Goal: Information Seeking & Learning: Learn about a topic

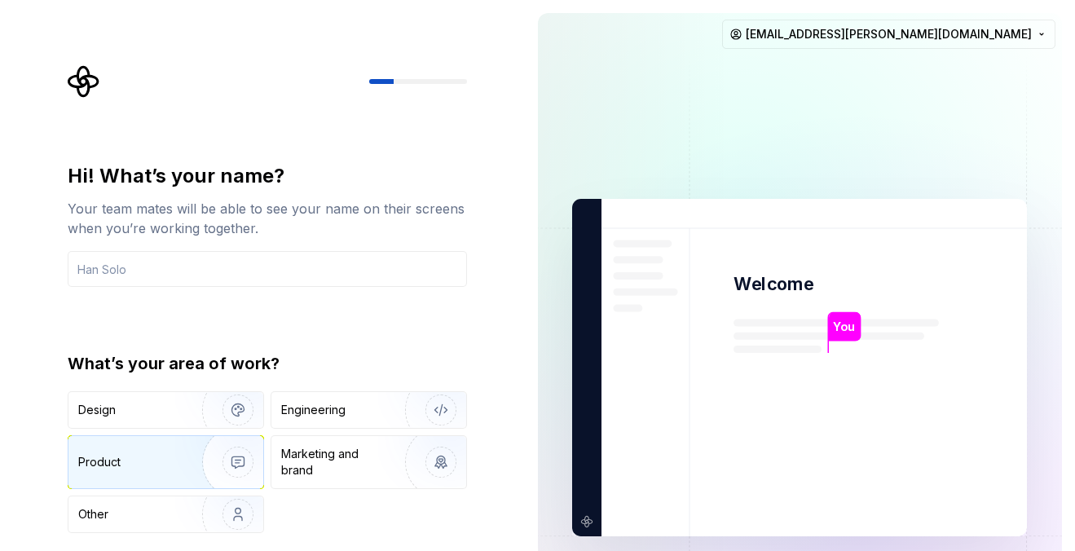
click at [203, 463] on img "button" at bounding box center [227, 461] width 104 height 109
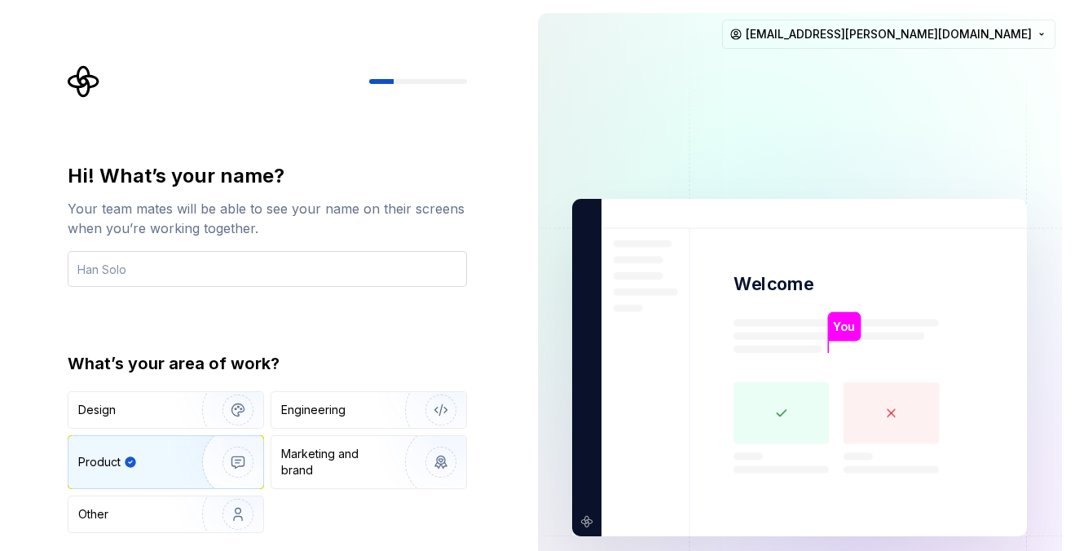
click at [257, 275] on input "text" at bounding box center [267, 269] width 399 height 36
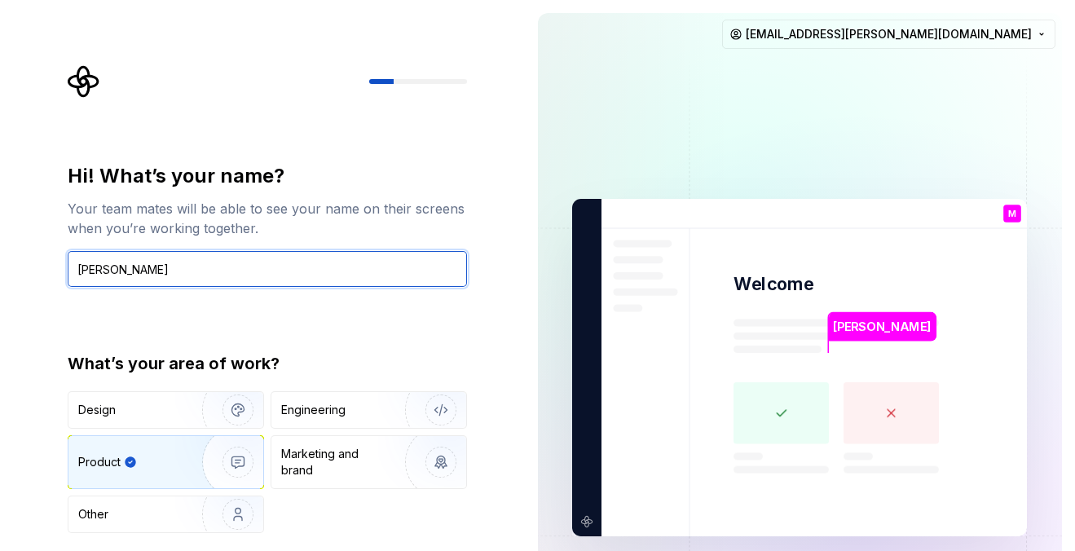
type input "[PERSON_NAME]"
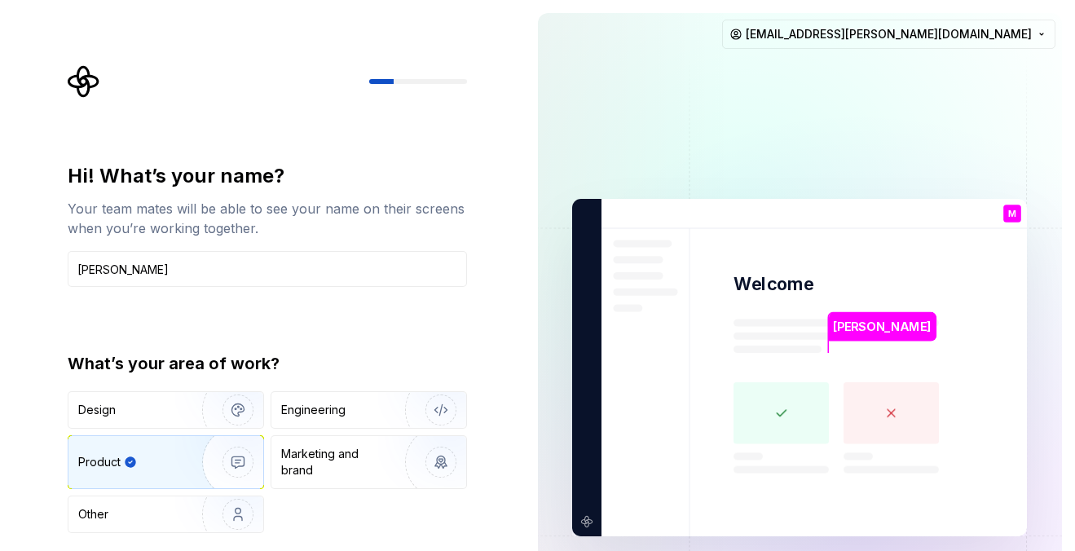
click at [245, 460] on img "button" at bounding box center [227, 461] width 104 height 109
click at [238, 515] on img "button" at bounding box center [227, 514] width 104 height 109
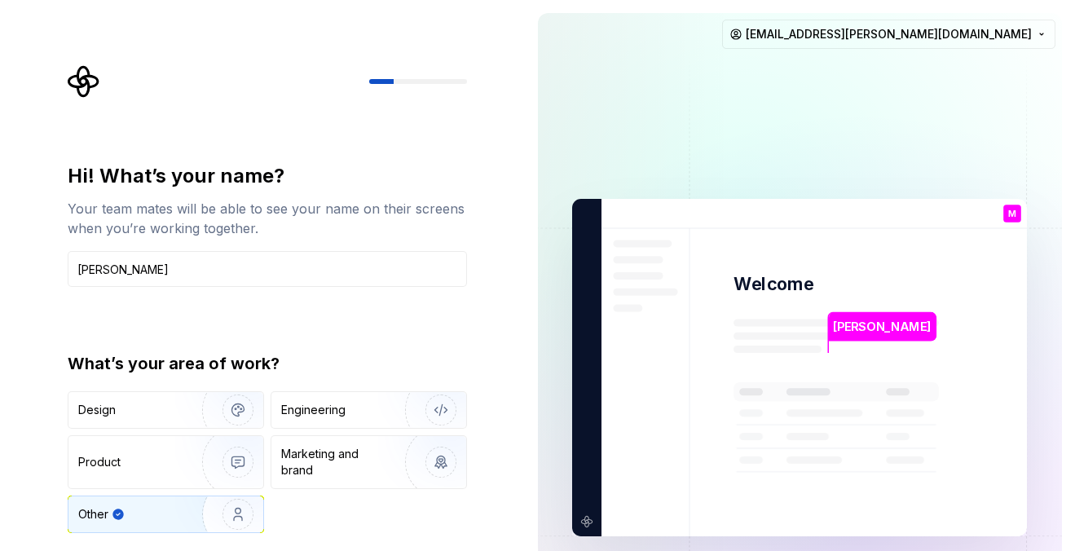
click at [792, 377] on img at bounding box center [799, 368] width 660 height 770
click at [837, 321] on p "[PERSON_NAME]" at bounding box center [883, 327] width 98 height 18
click at [367, 145] on div "Hi! What’s your name? Your team mates will be able to see your name on their sc…" at bounding box center [272, 326] width 429 height 523
click at [245, 259] on input "Marcio" at bounding box center [267, 269] width 399 height 36
click at [389, 86] on div at bounding box center [267, 81] width 399 height 33
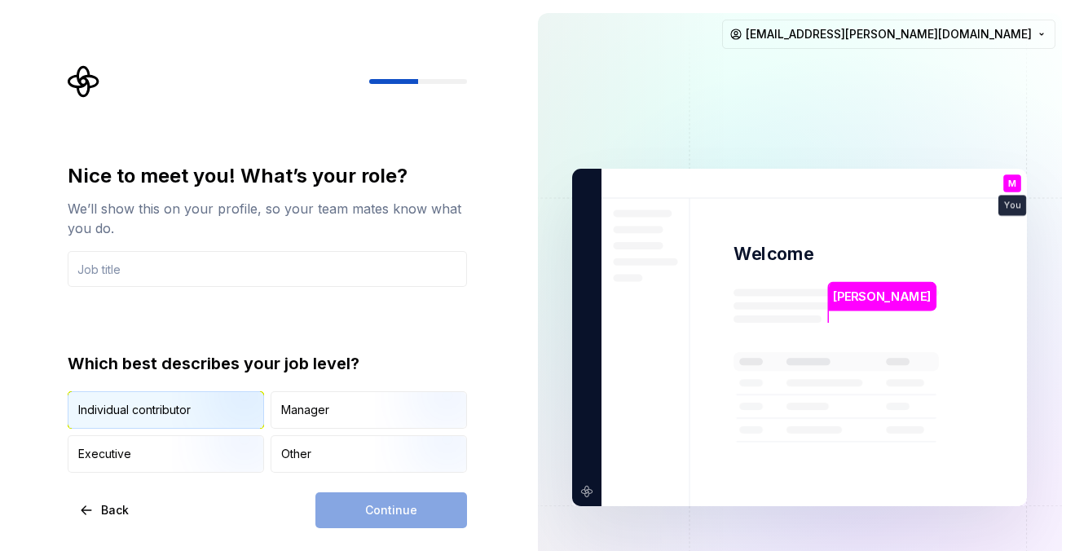
click at [211, 405] on img "button" at bounding box center [224, 430] width 104 height 109
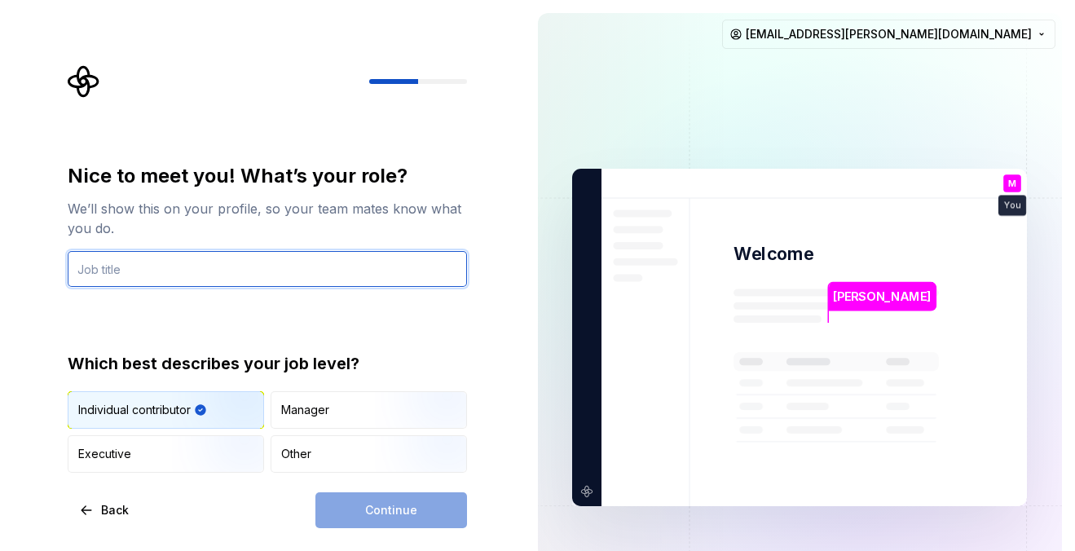
click at [253, 278] on input "text" at bounding box center [267, 269] width 399 height 36
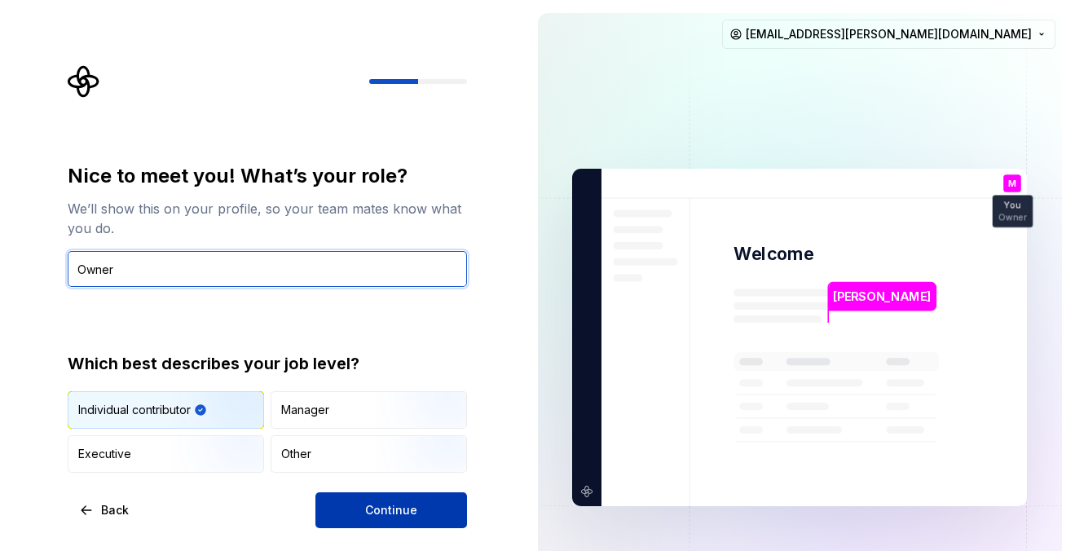
type input "Owner"
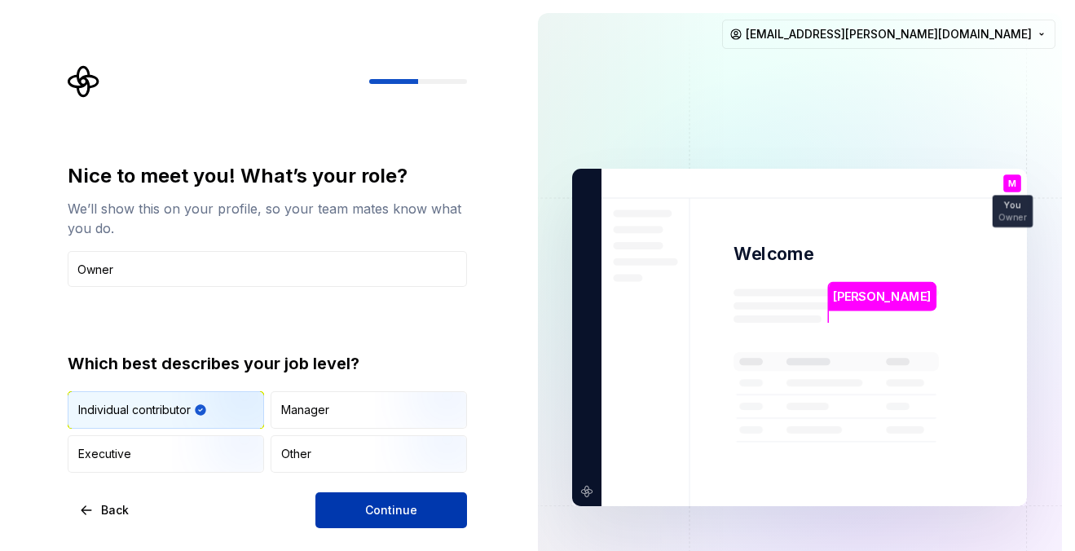
click at [385, 506] on span "Continue" at bounding box center [391, 510] width 52 height 16
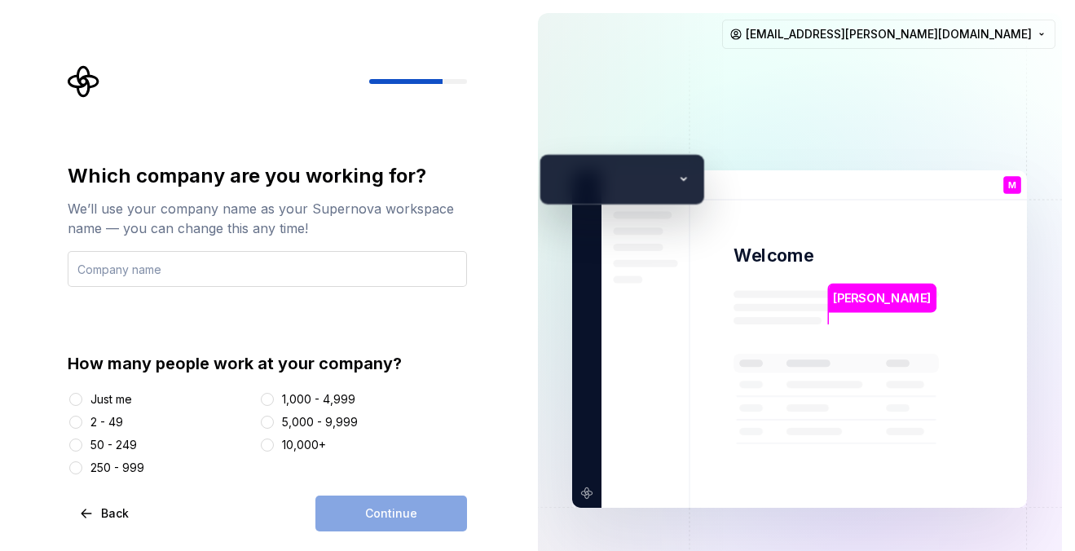
click at [306, 279] on input "text" at bounding box center [267, 269] width 399 height 36
click at [305, 275] on input "text" at bounding box center [267, 269] width 399 height 36
type input "Ultimatefy"
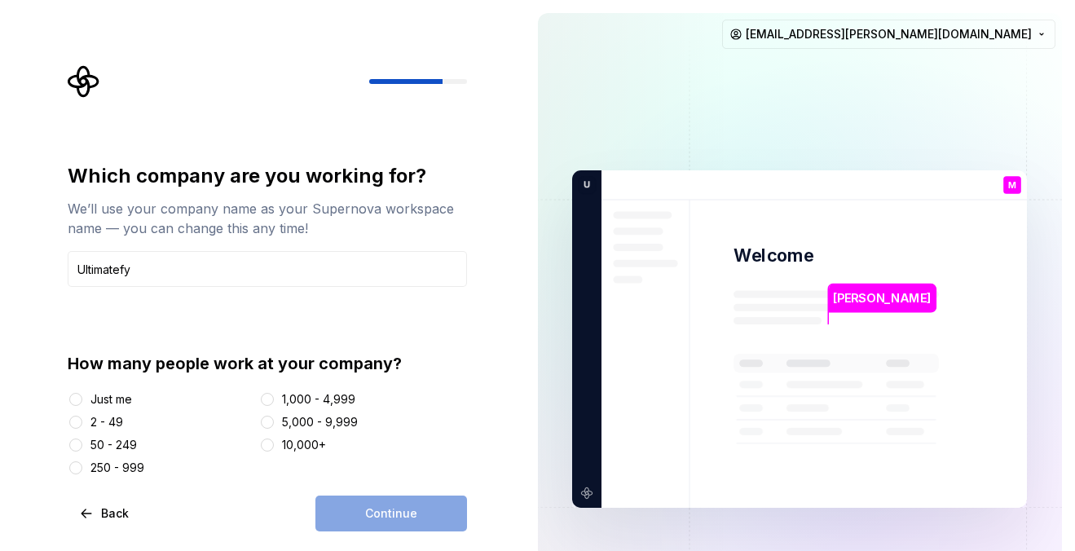
click at [83, 401] on div at bounding box center [76, 399] width 16 height 16
click at [75, 399] on button "Just me" at bounding box center [75, 399] width 13 height 13
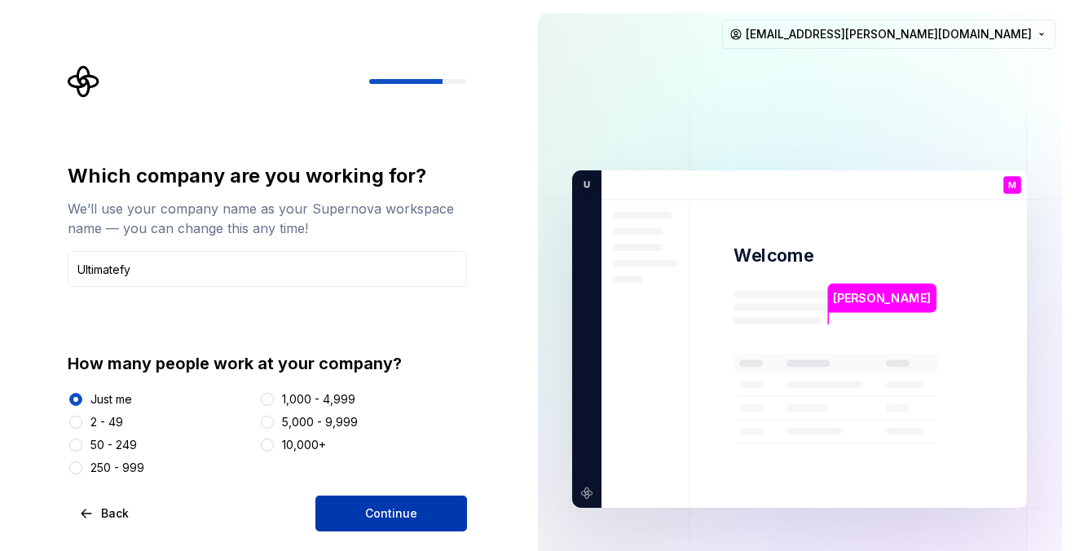
click at [402, 519] on span "Continue" at bounding box center [391, 513] width 52 height 16
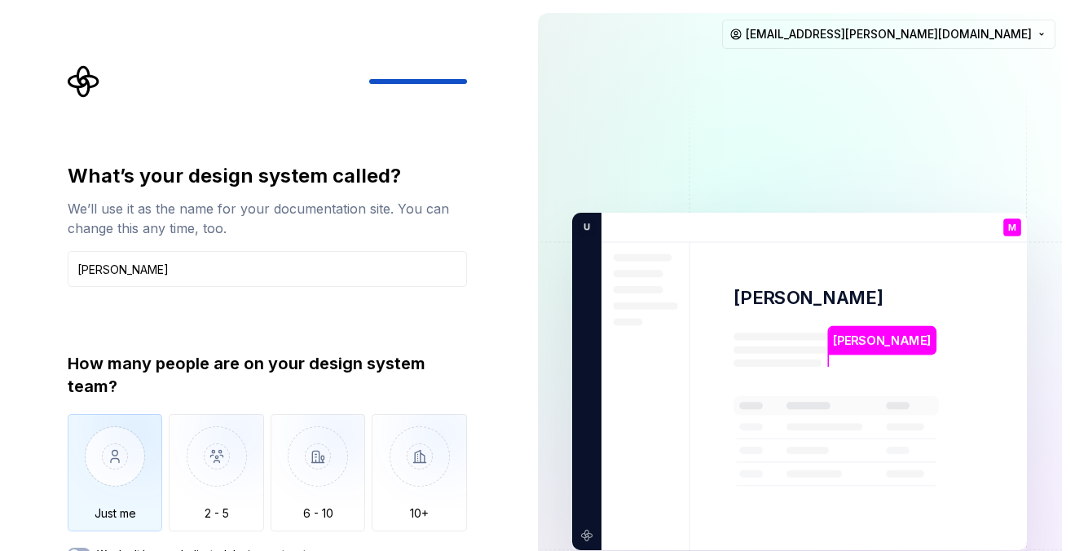
type input "Marcio"
click at [113, 477] on img "button" at bounding box center [115, 468] width 95 height 109
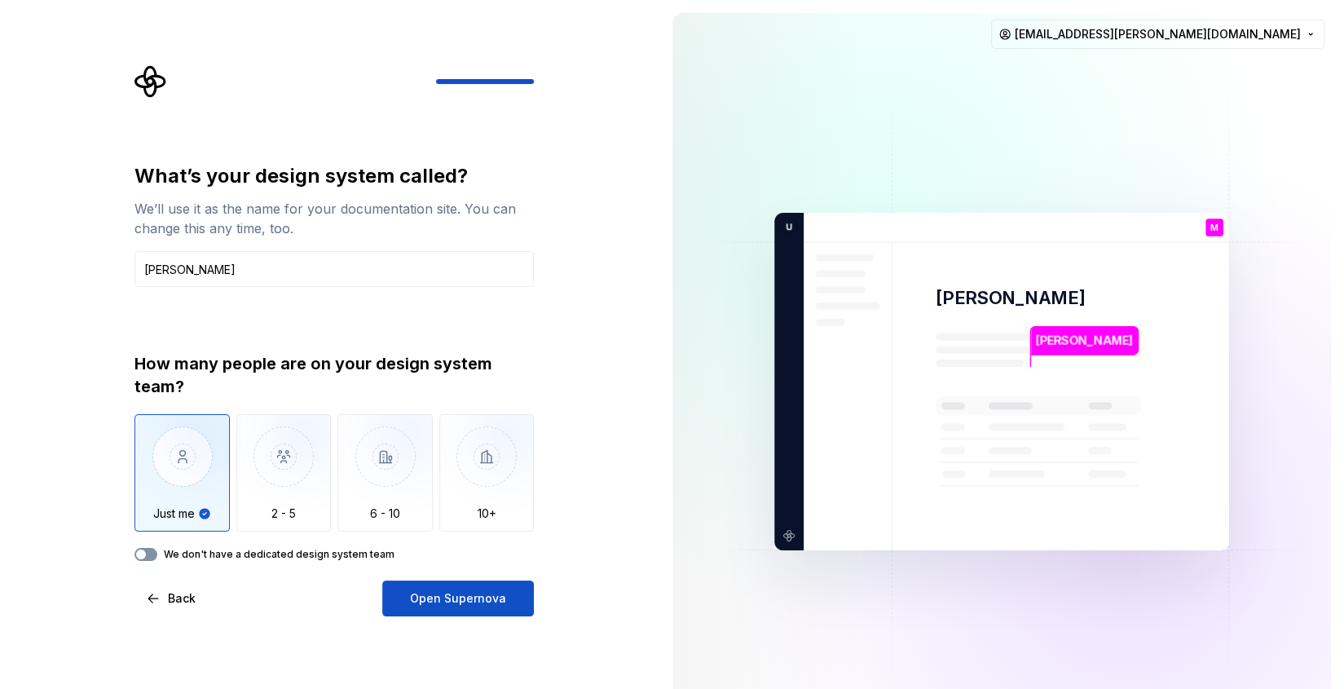
click at [151, 550] on button "We don't have a dedicated design system team" at bounding box center [145, 554] width 23 height 13
click at [464, 550] on span "Open Supernova" at bounding box center [458, 598] width 96 height 16
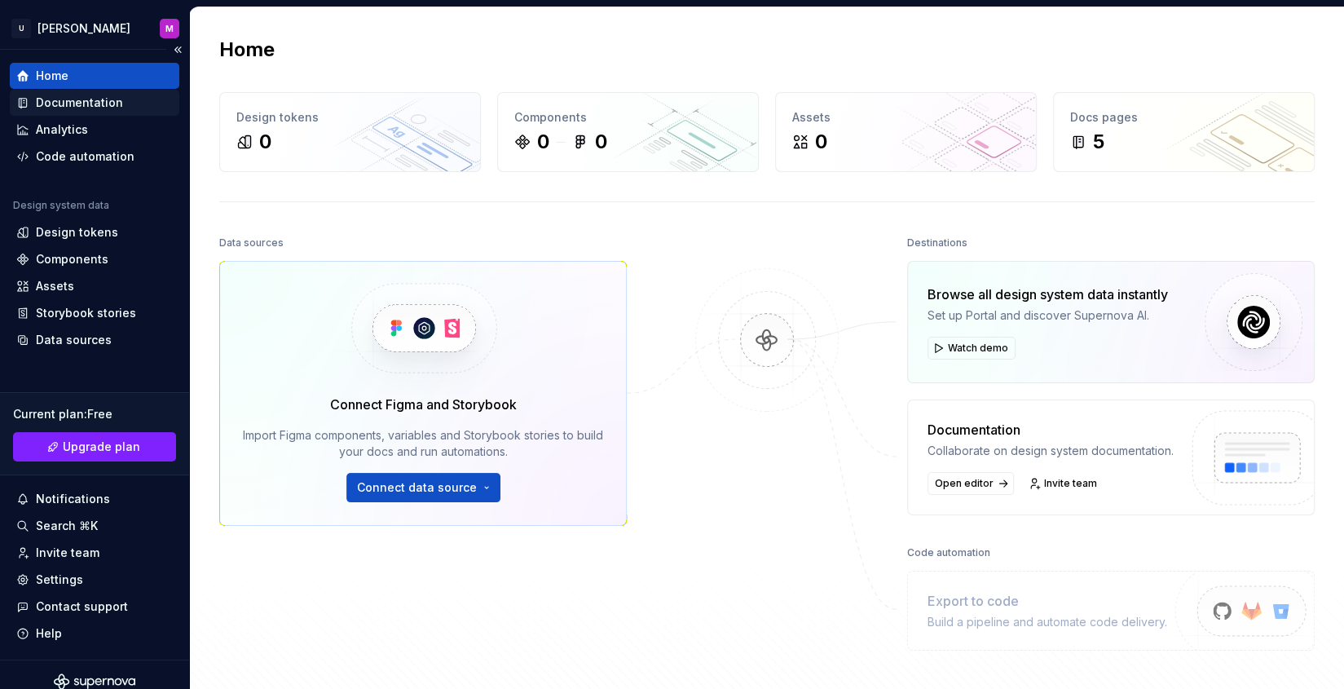
click at [98, 101] on div "Documentation" at bounding box center [79, 103] width 87 height 16
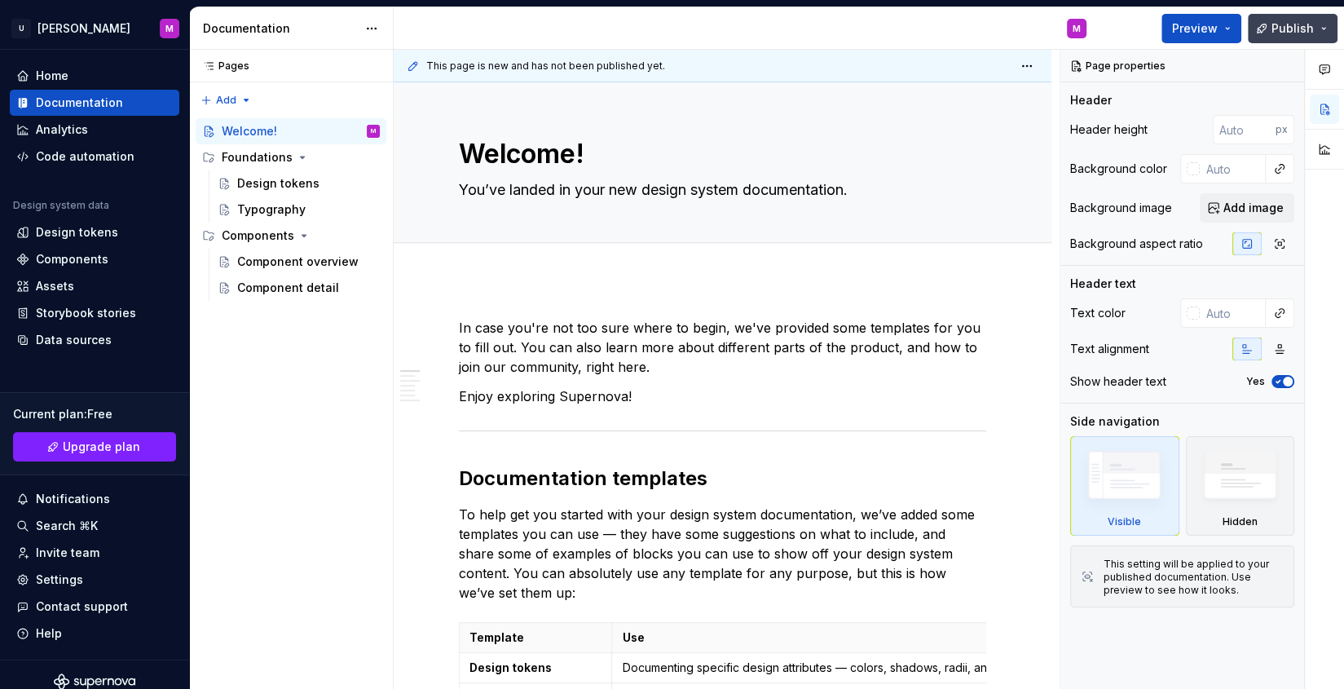
click at [1074, 30] on button "Publish" at bounding box center [1292, 28] width 90 height 29
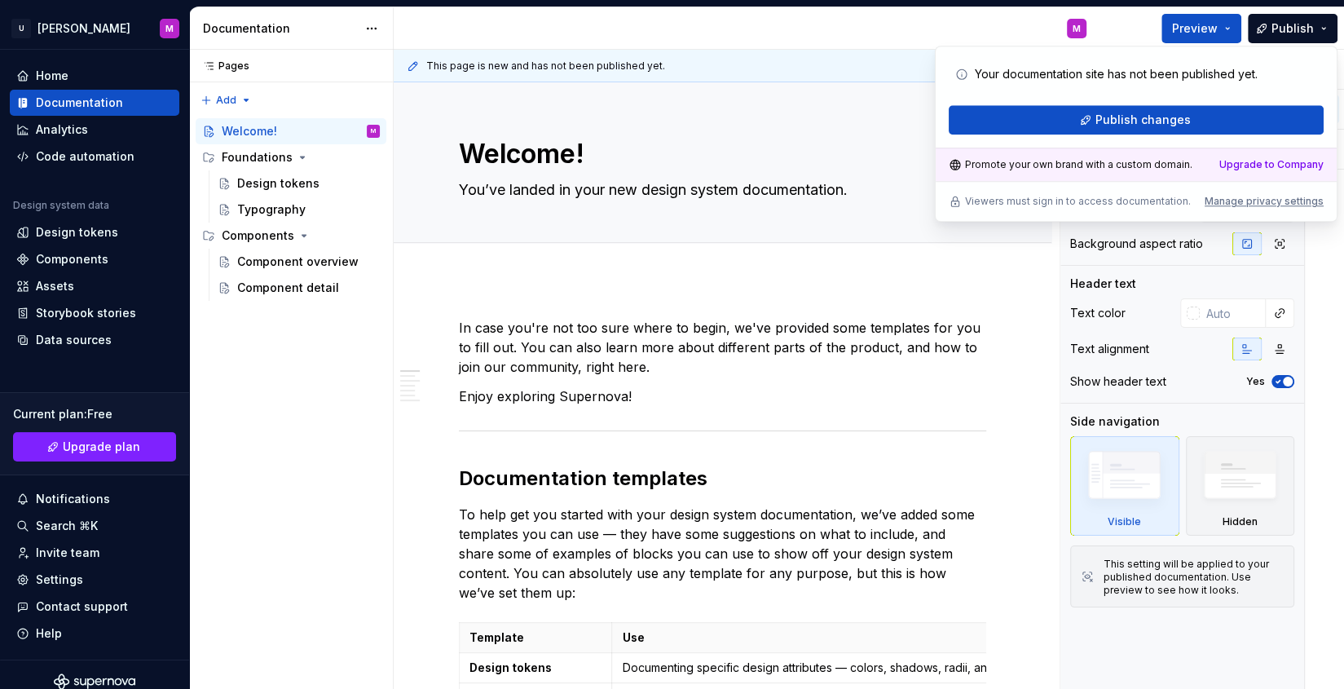
drag, startPoint x: 1102, startPoint y: 77, endPoint x: 1278, endPoint y: 68, distance: 176.3
click at [1074, 68] on div "Your documentation site has not been published yet." at bounding box center [1136, 73] width 362 height 29
click at [1074, 33] on button "Preview" at bounding box center [1201, 28] width 80 height 29
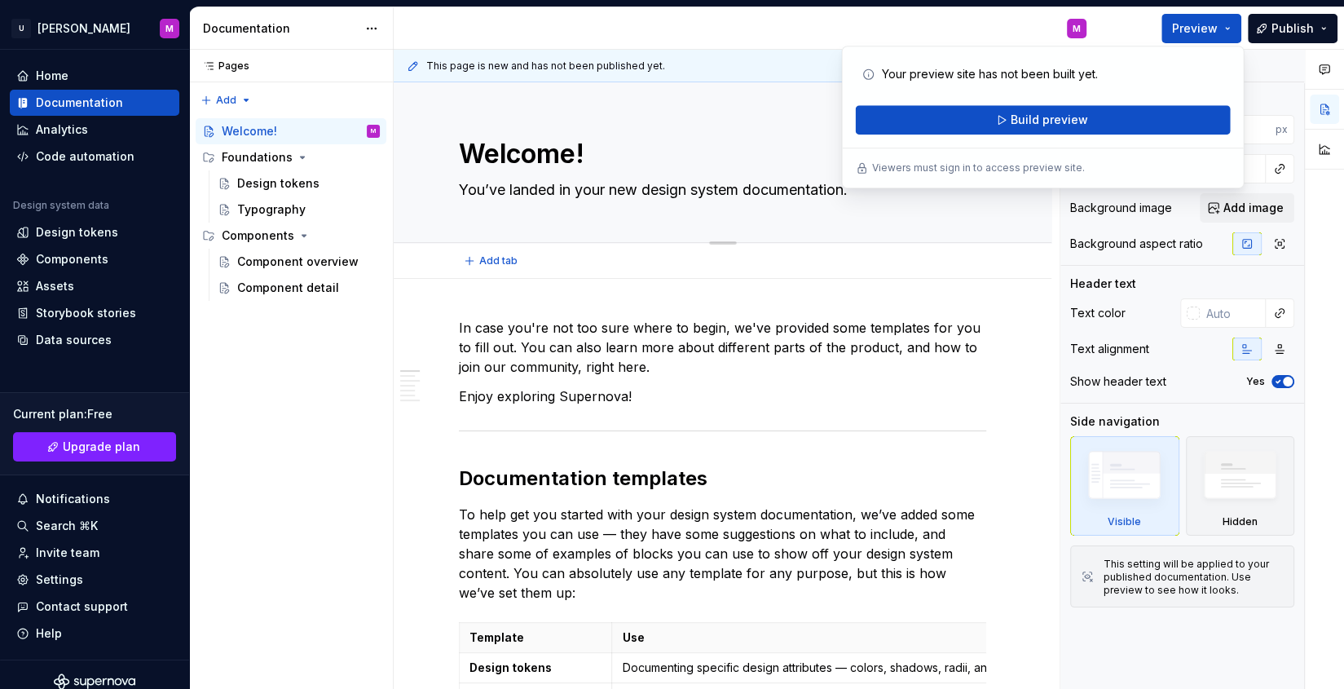
click at [583, 156] on textarea "Welcome!" at bounding box center [718, 153] width 527 height 39
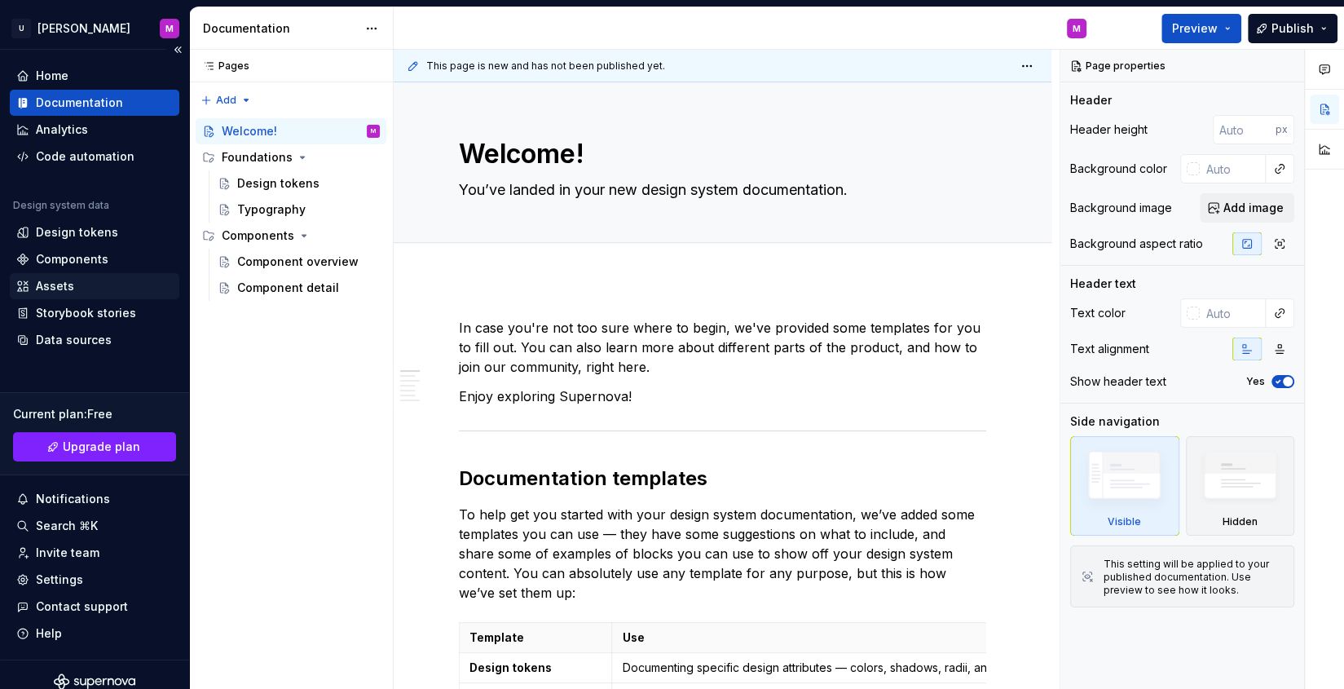
click at [53, 284] on div "Assets" at bounding box center [55, 286] width 38 height 16
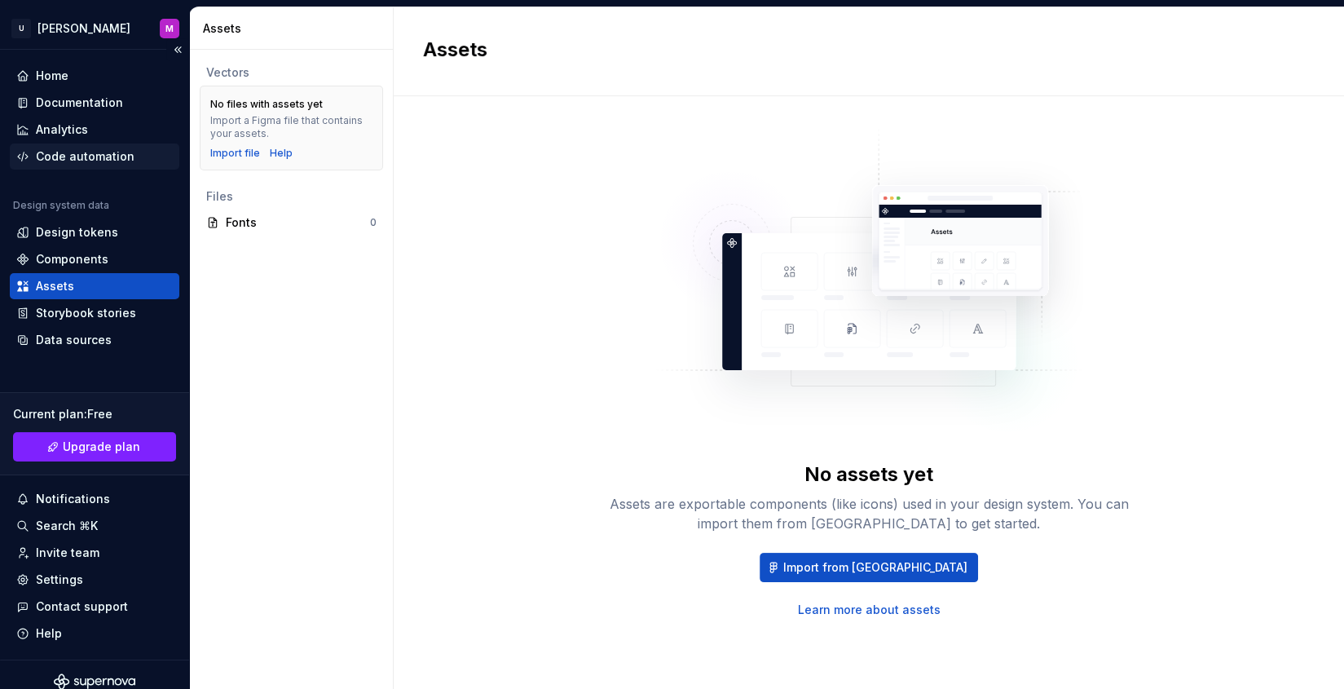
click at [77, 156] on div "Code automation" at bounding box center [85, 156] width 99 height 16
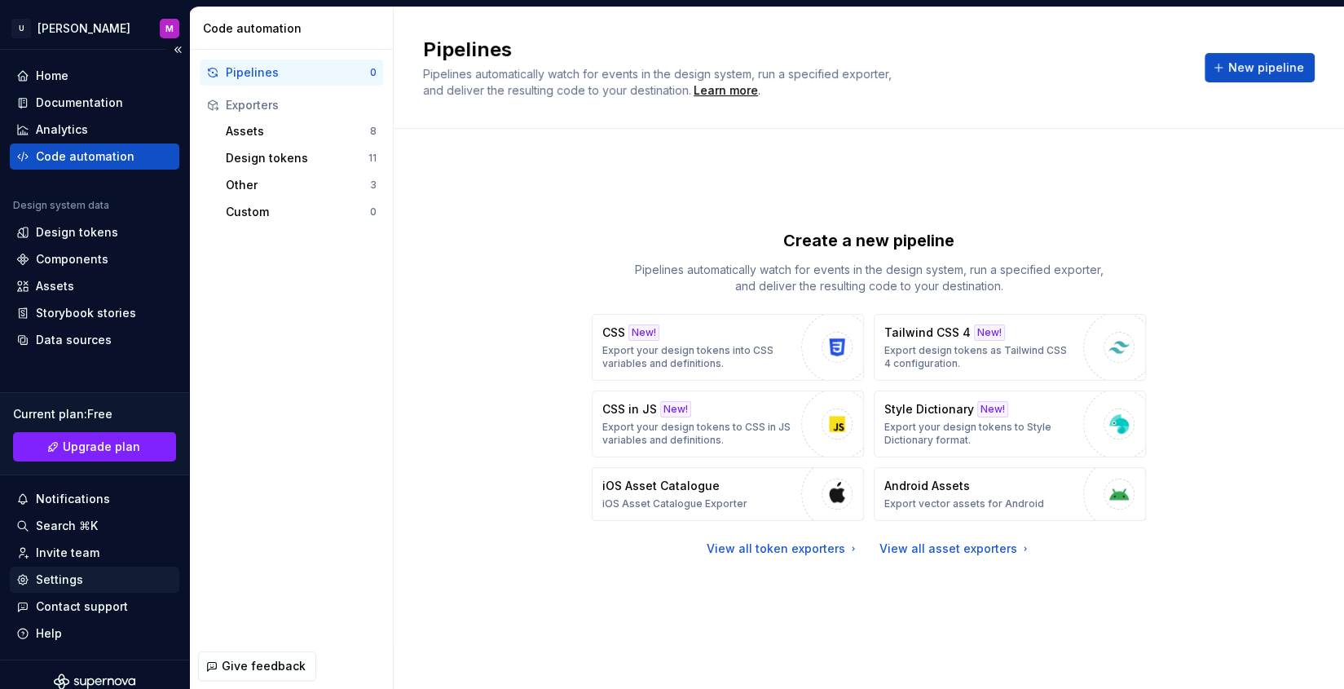
click at [71, 550] on div "Settings" at bounding box center [59, 579] width 47 height 16
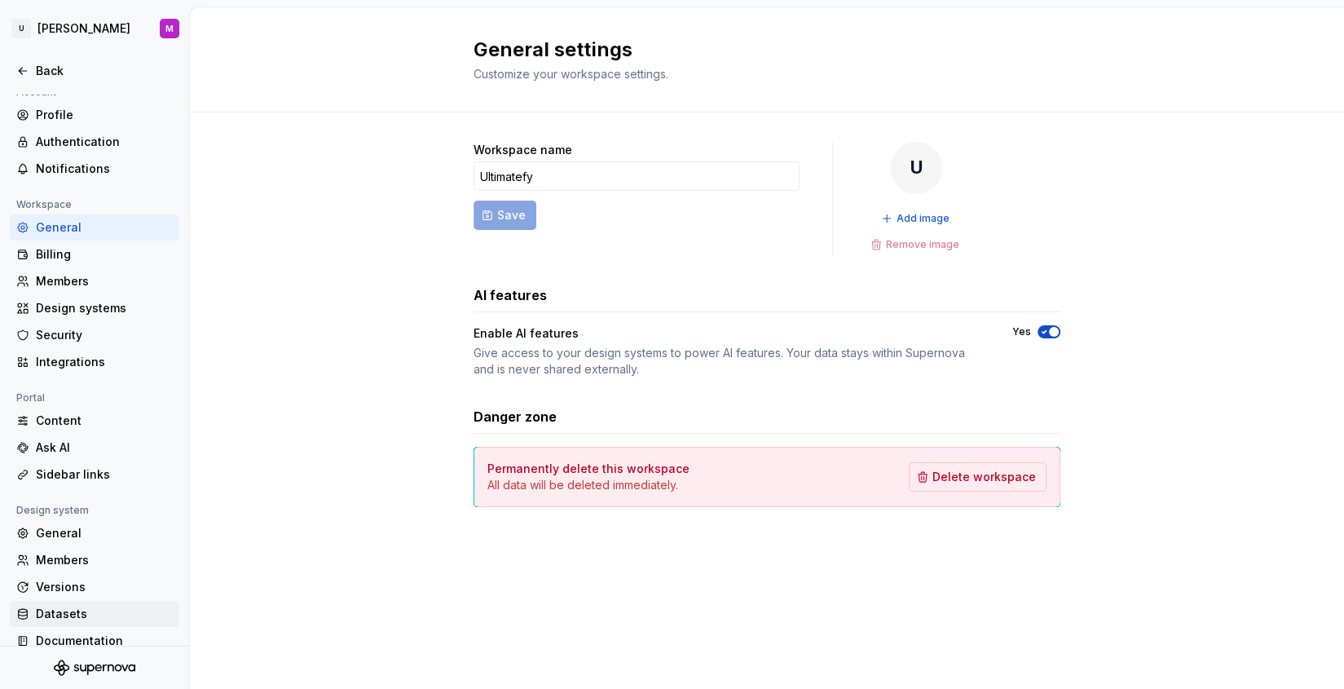
scroll to position [29, 0]
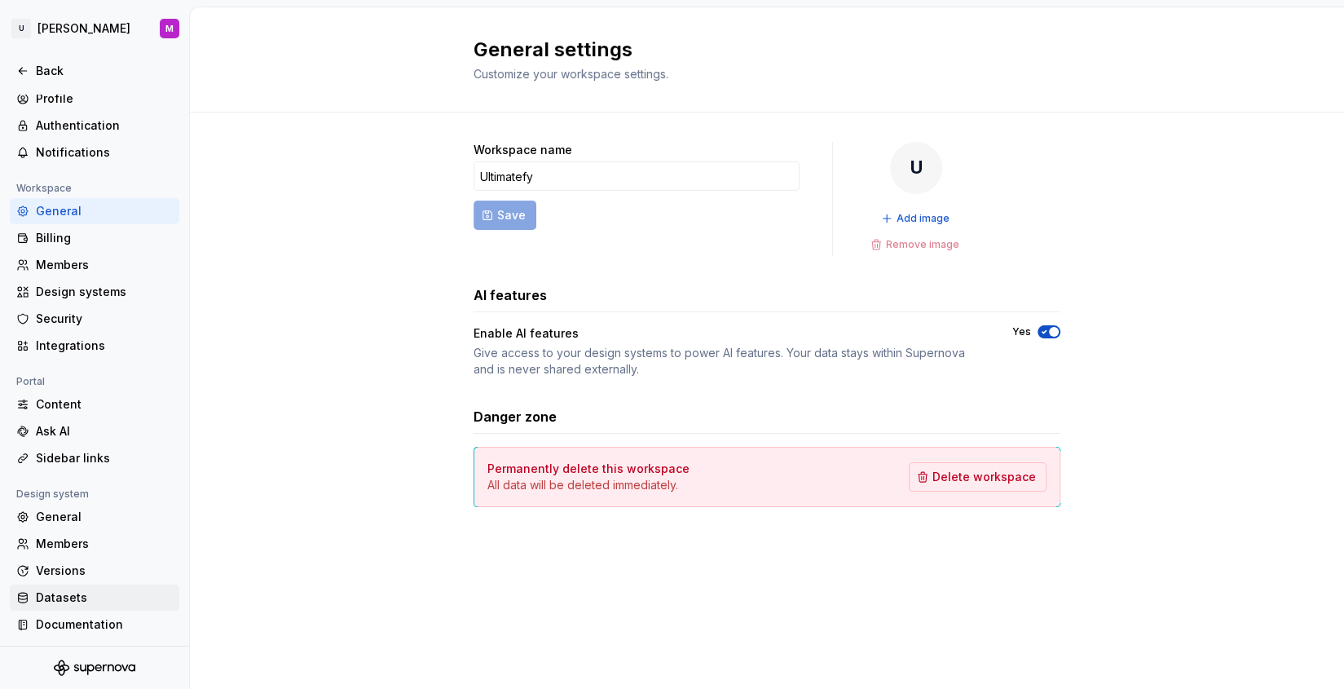
click at [76, 550] on div "Datasets" at bounding box center [104, 597] width 137 height 16
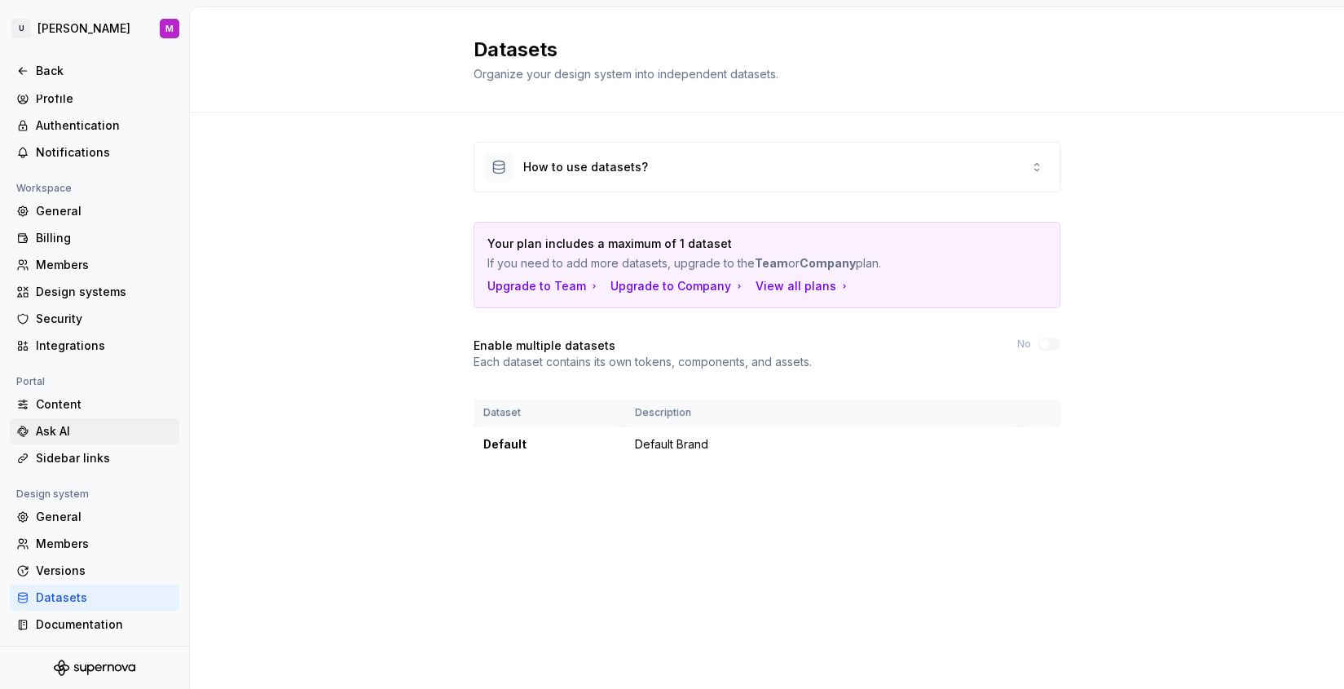
click at [81, 428] on div "Ask AI" at bounding box center [104, 431] width 137 height 16
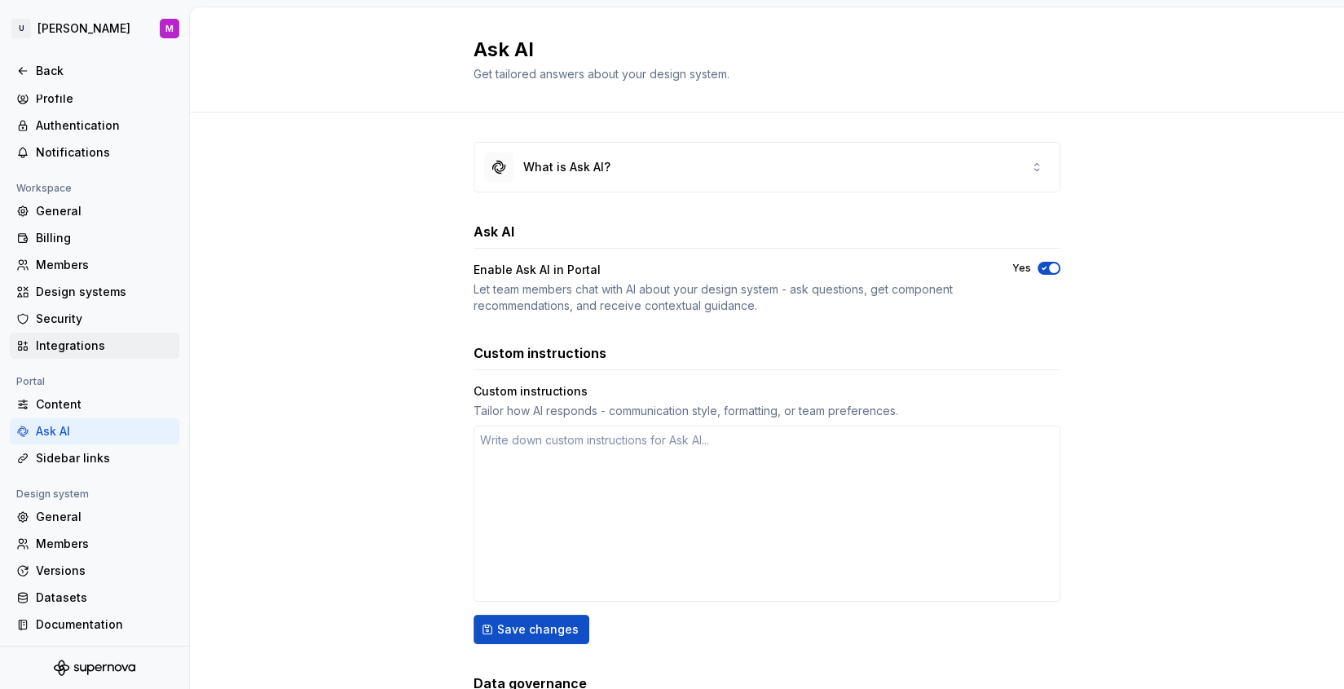
click at [92, 345] on div "Integrations" at bounding box center [104, 345] width 137 height 16
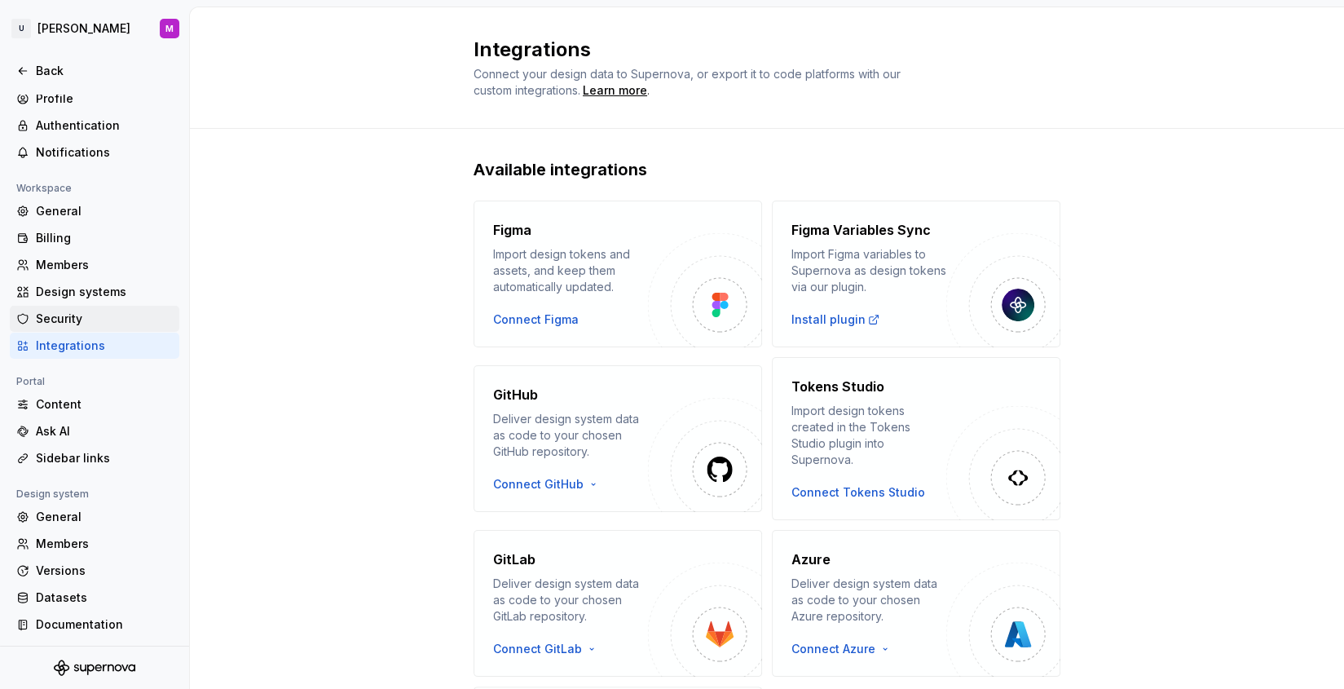
click at [72, 316] on div "Security" at bounding box center [104, 318] width 137 height 16
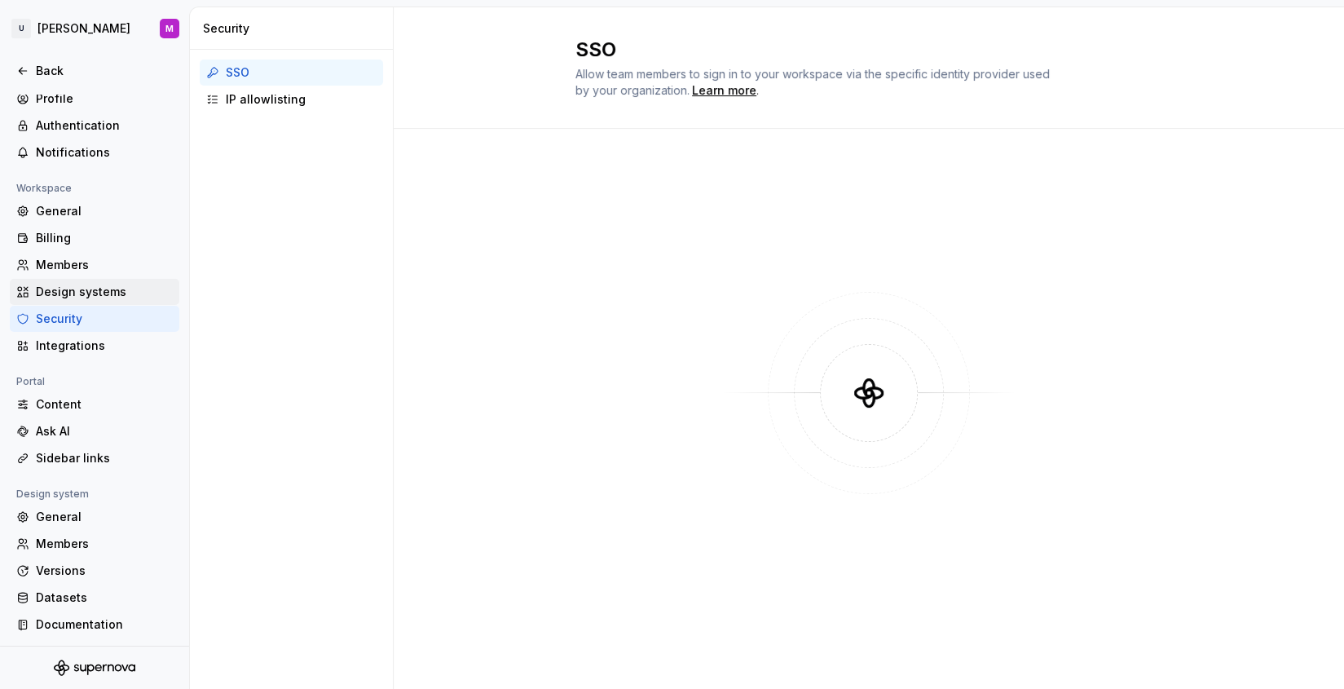
click at [90, 289] on div "Design systems" at bounding box center [104, 292] width 137 height 16
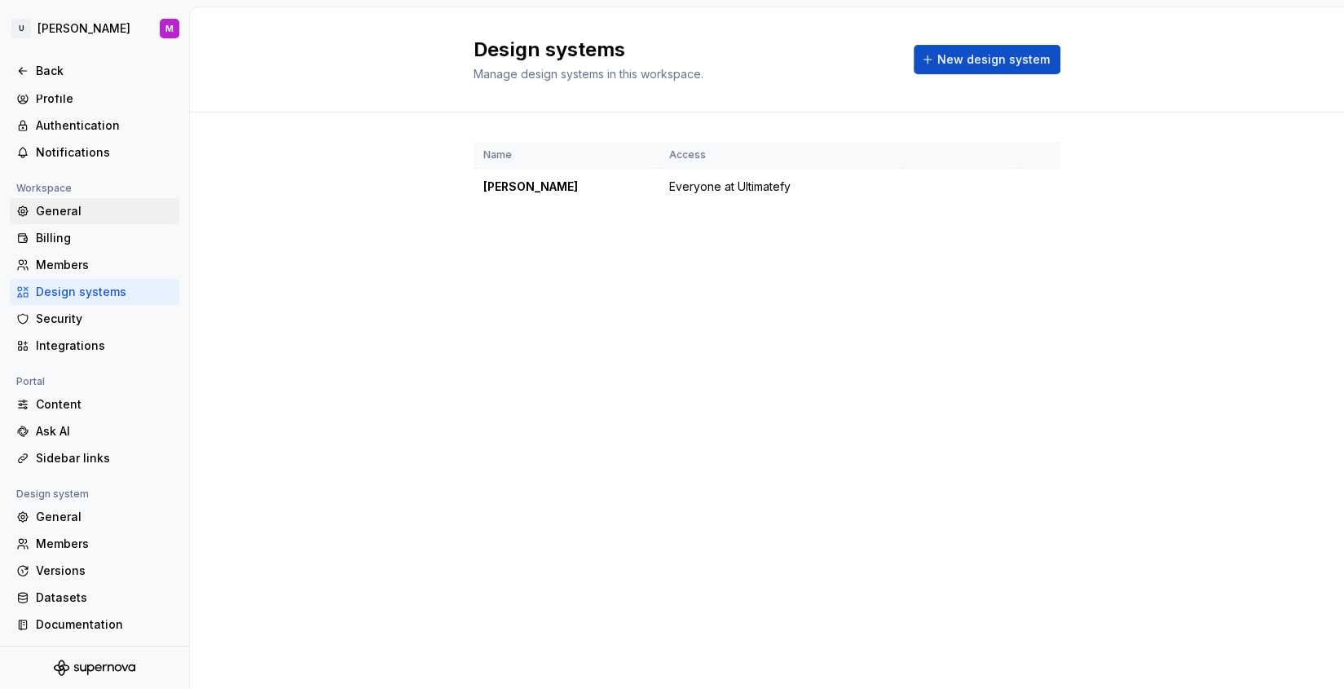
click at [73, 211] on div "General" at bounding box center [104, 211] width 137 height 16
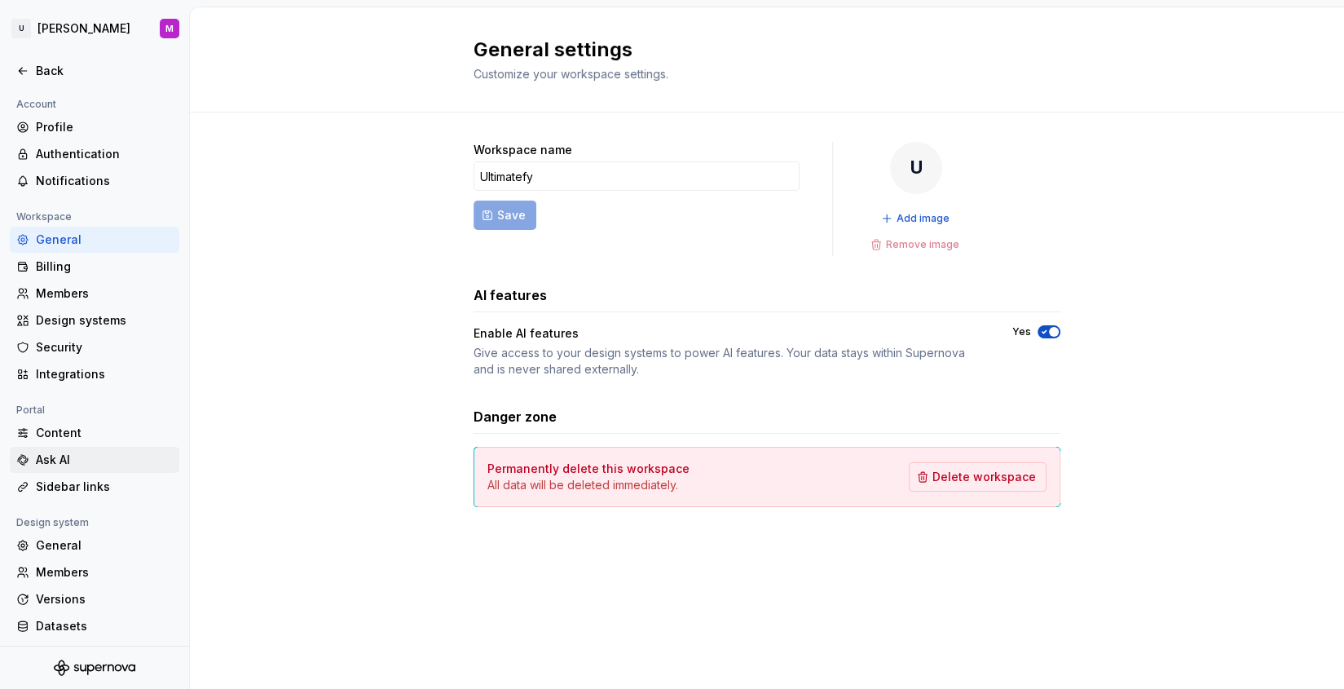
click at [89, 451] on div "Ask AI" at bounding box center [104, 459] width 137 height 16
type textarea "*"
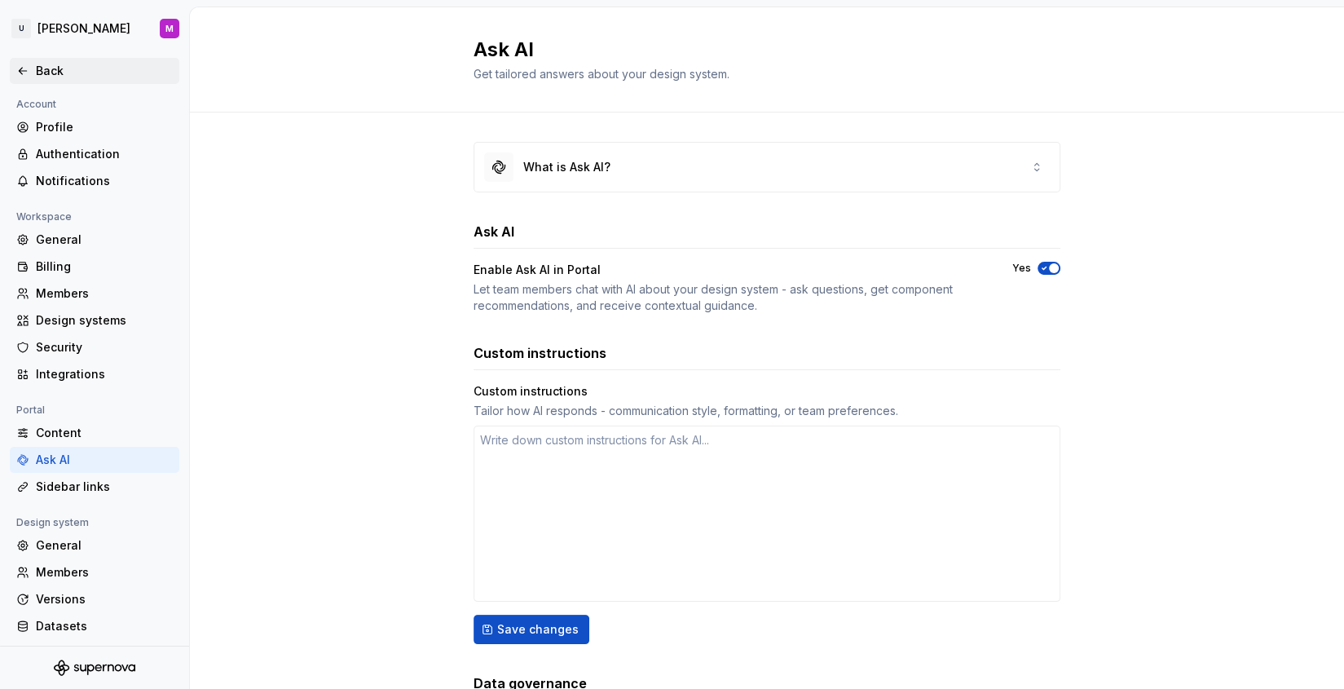
click at [39, 77] on div "Back" at bounding box center [104, 71] width 137 height 16
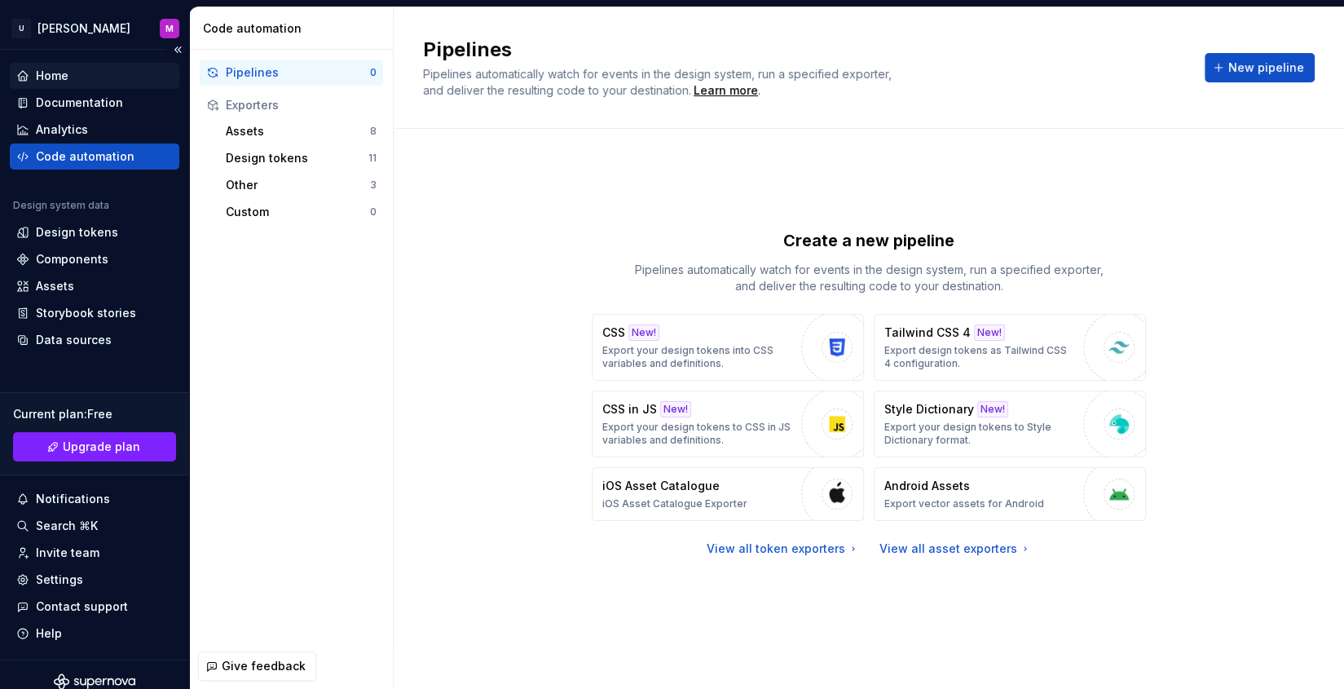
click at [48, 73] on div "Home" at bounding box center [52, 76] width 33 height 16
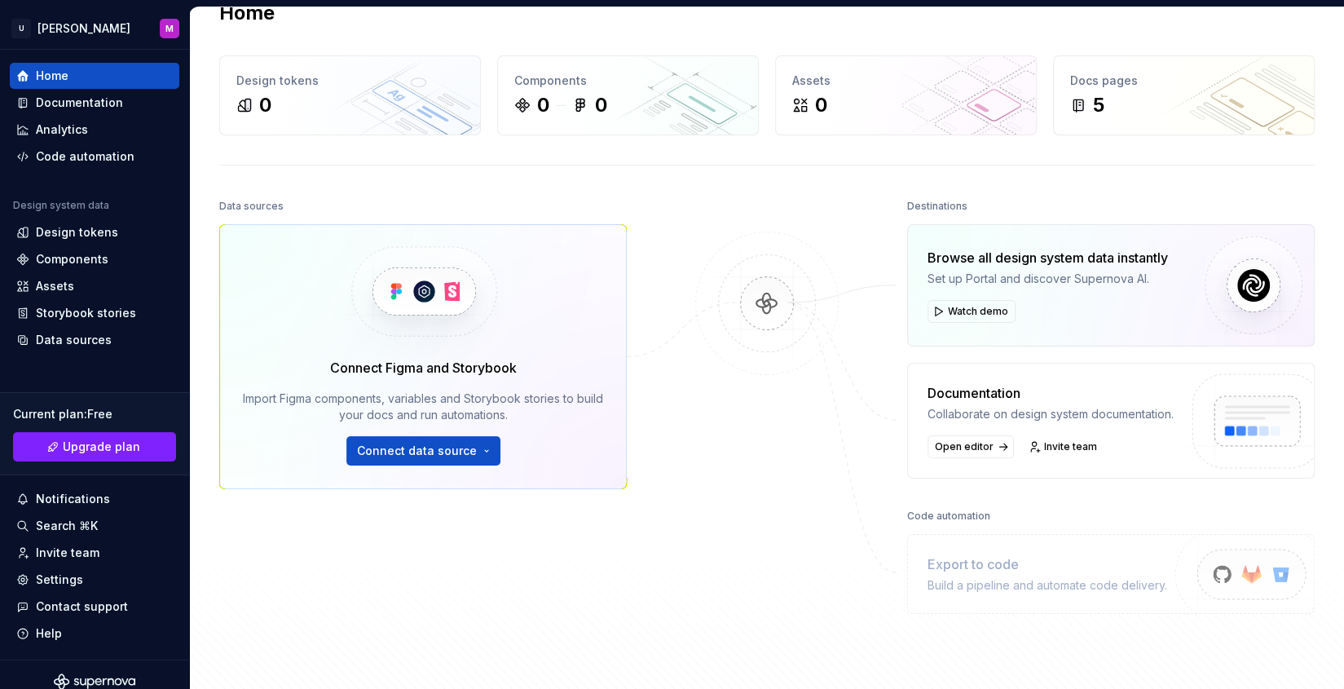
scroll to position [191, 0]
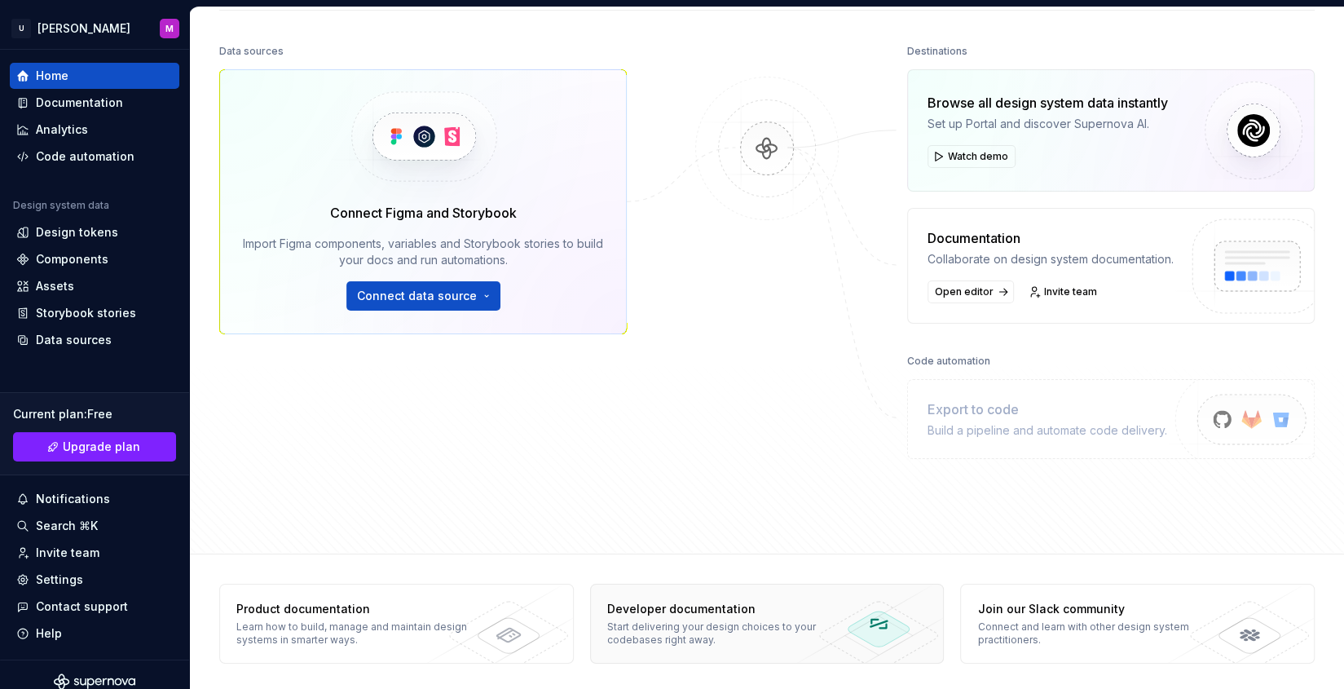
click at [797, 550] on div "Start delivering your design choices to your codebases right away." at bounding box center [723, 633] width 232 height 26
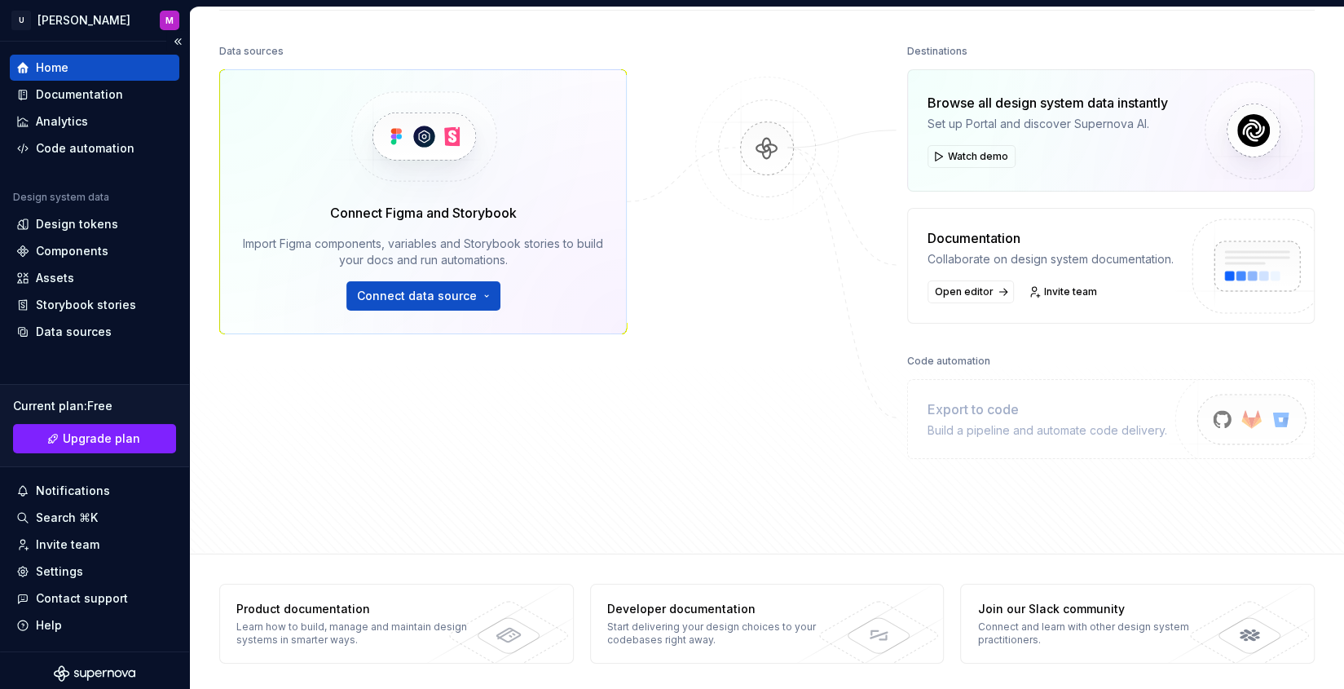
scroll to position [12, 0]
